Goal: Transaction & Acquisition: Book appointment/travel/reservation

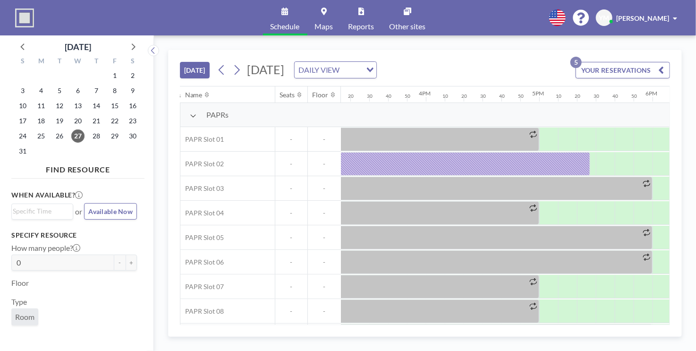
scroll to position [0, 1759]
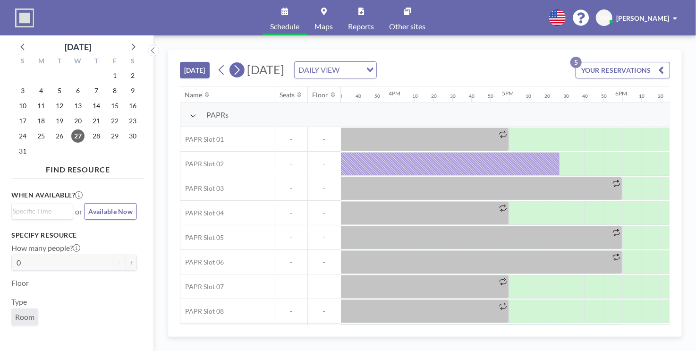
click at [241, 71] on icon at bounding box center [236, 70] width 9 height 14
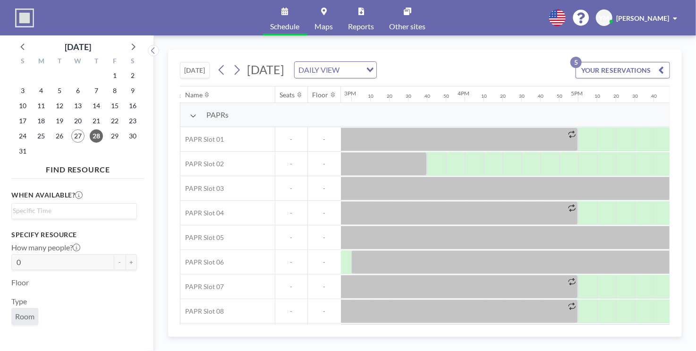
scroll to position [0, 1566]
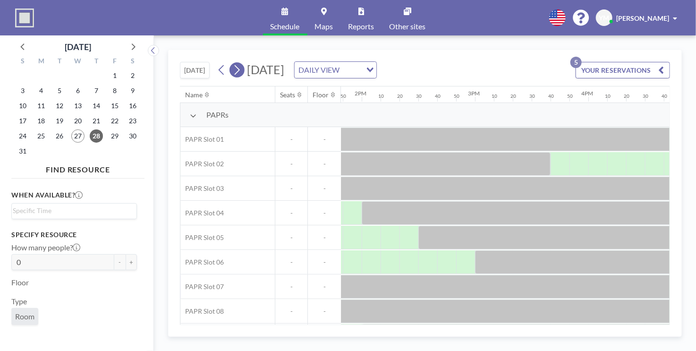
click at [239, 71] on icon at bounding box center [237, 70] width 5 height 10
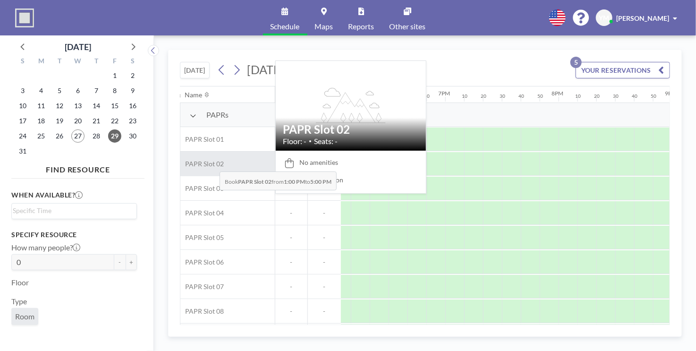
scroll to position [0, 2021]
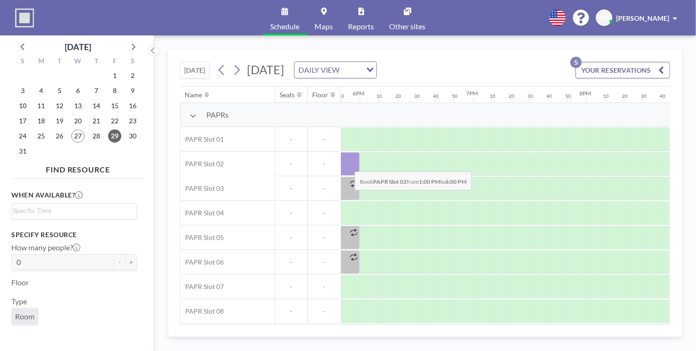
drag, startPoint x: 444, startPoint y: 166, endPoint x: 348, endPoint y: 164, distance: 95.9
click at [348, 164] on div at bounding box center [76, 164] width 567 height 24
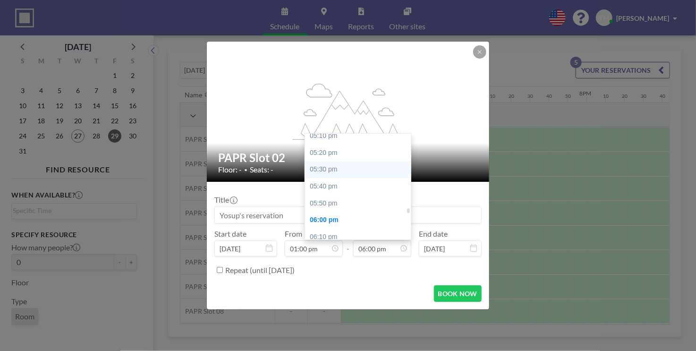
scroll to position [1721, 0]
click at [326, 139] on div "05:00 pm" at bounding box center [360, 136] width 111 height 17
type input "05:00 pm"
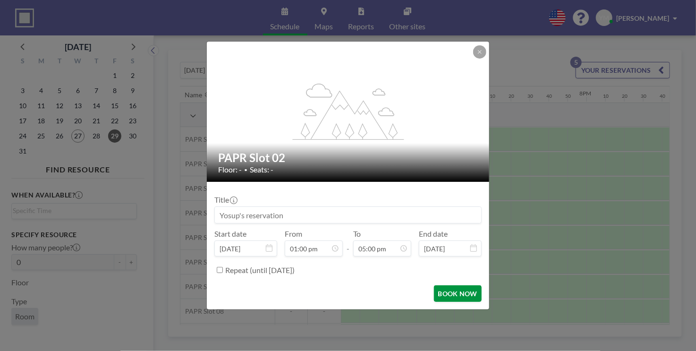
click at [443, 293] on button "BOOK NOW" at bounding box center [458, 293] width 48 height 17
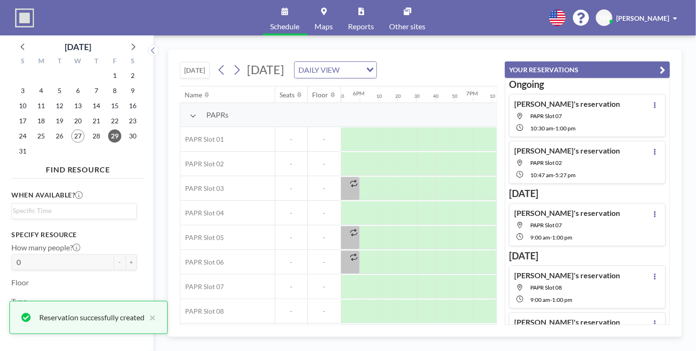
click at [657, 69] on button "YOUR RESERVATIONS" at bounding box center [587, 69] width 165 height 17
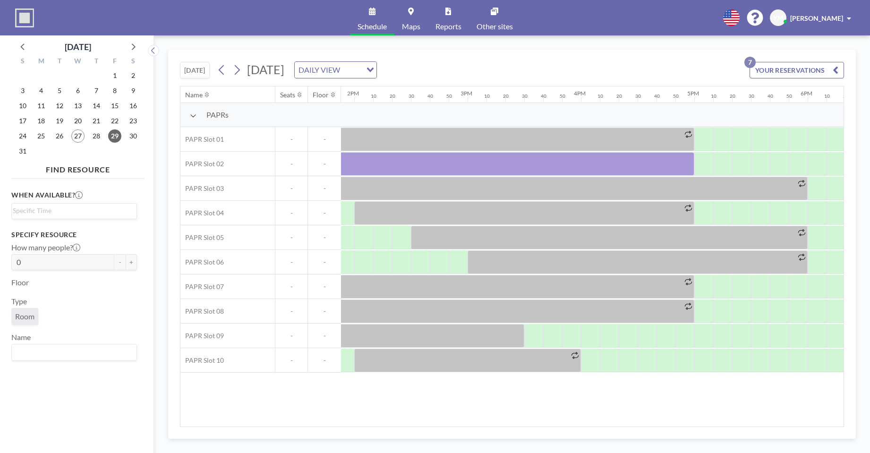
scroll to position [0, 1574]
click at [696, 71] on icon "button" at bounding box center [836, 69] width 6 height 11
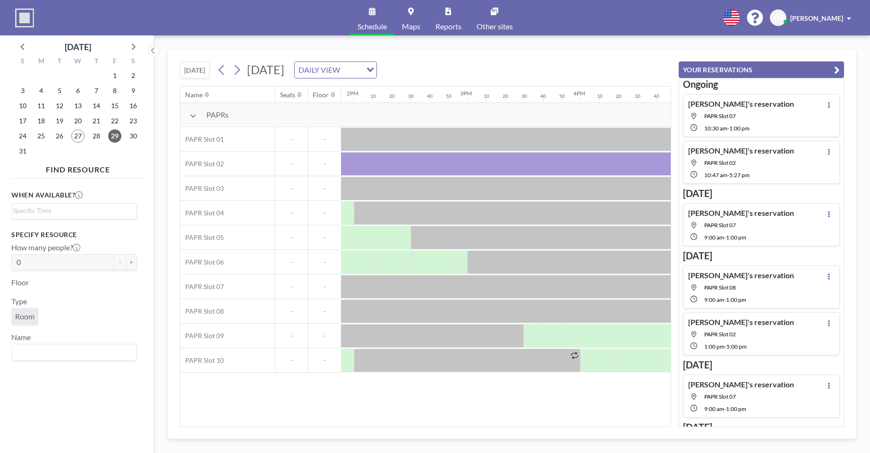
click at [696, 70] on icon "button" at bounding box center [837, 69] width 6 height 11
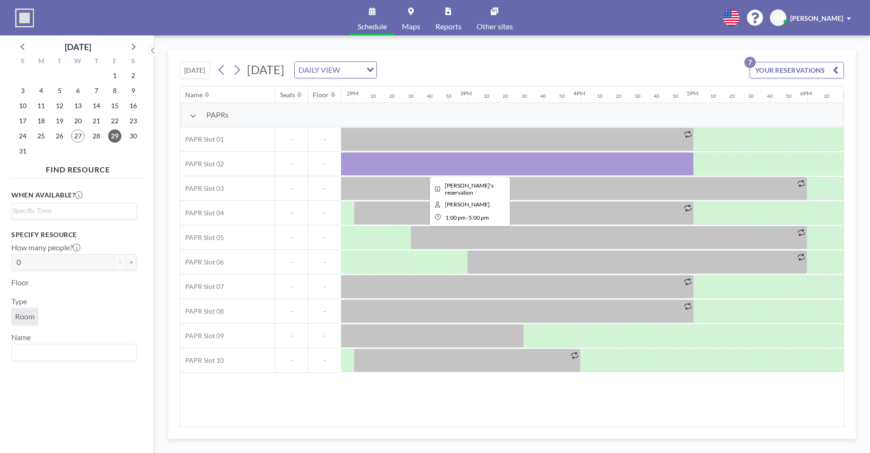
drag, startPoint x: 553, startPoint y: 160, endPoint x: 651, endPoint y: 375, distance: 236.9
click at [651, 350] on div "Name Seats Floor 12AM 10 20 30 40 50 1AM 10 20 30 40 50 2AM 10 20 30 40 50 3AM …" at bounding box center [511, 256] width 663 height 340
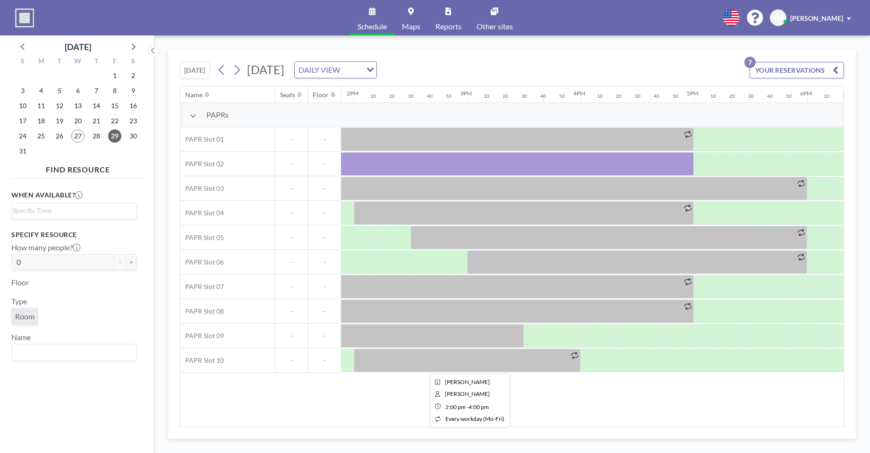
drag, startPoint x: 544, startPoint y: 363, endPoint x: 538, endPoint y: 365, distance: 5.4
click at [538, 350] on div at bounding box center [467, 361] width 227 height 24
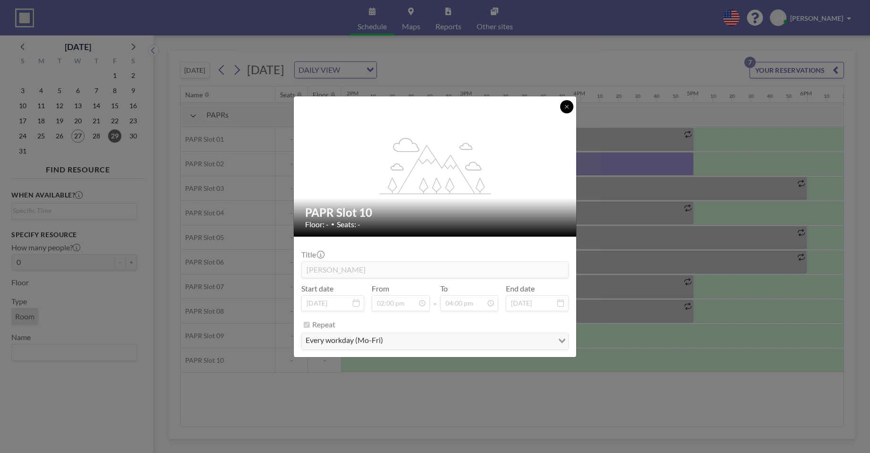
click at [565, 109] on icon at bounding box center [567, 107] width 6 height 6
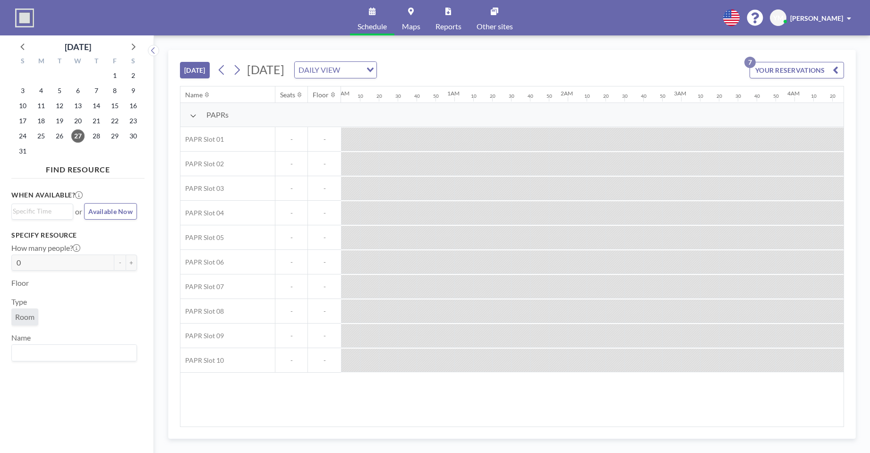
scroll to position [0, 1247]
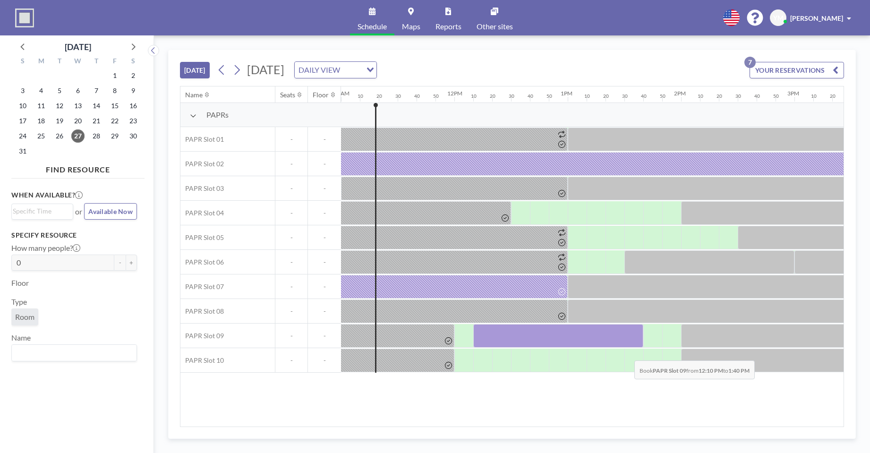
drag, startPoint x: 474, startPoint y: 338, endPoint x: 627, endPoint y: 353, distance: 153.4
click at [627, 353] on div "PAPRs PAPR Slot 01 - - PAPR Slot 02 - - PAPR Slot 03 - - PAPR Slot 04 - - PAPR …" at bounding box center [374, 238] width 2881 height 270
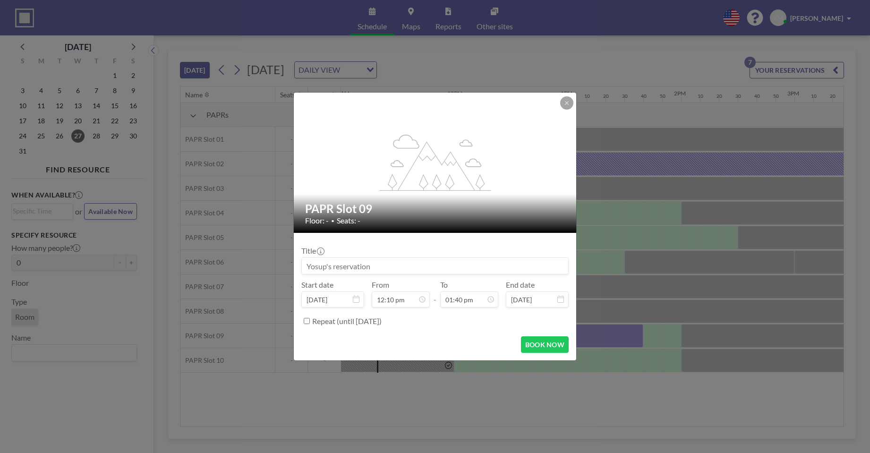
scroll to position [1379, 0]
click at [570, 103] on button at bounding box center [566, 102] width 13 height 13
